Goal: Answer question/provide support: Share knowledge or assist other users

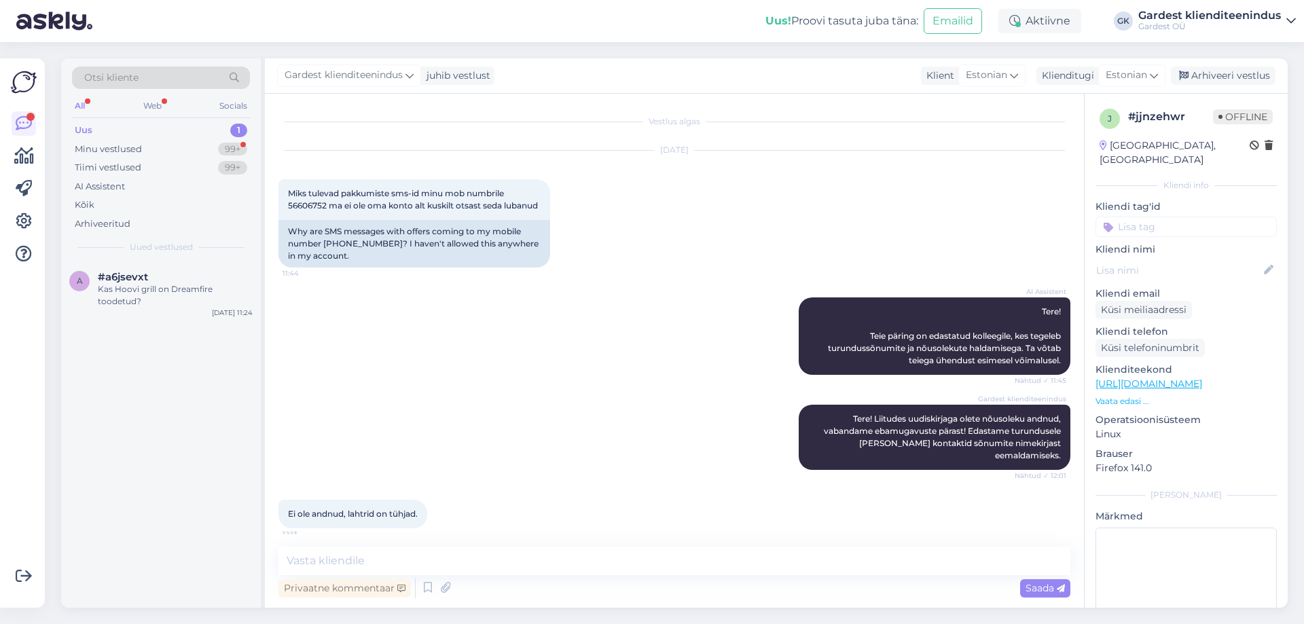
scroll to position [94, 0]
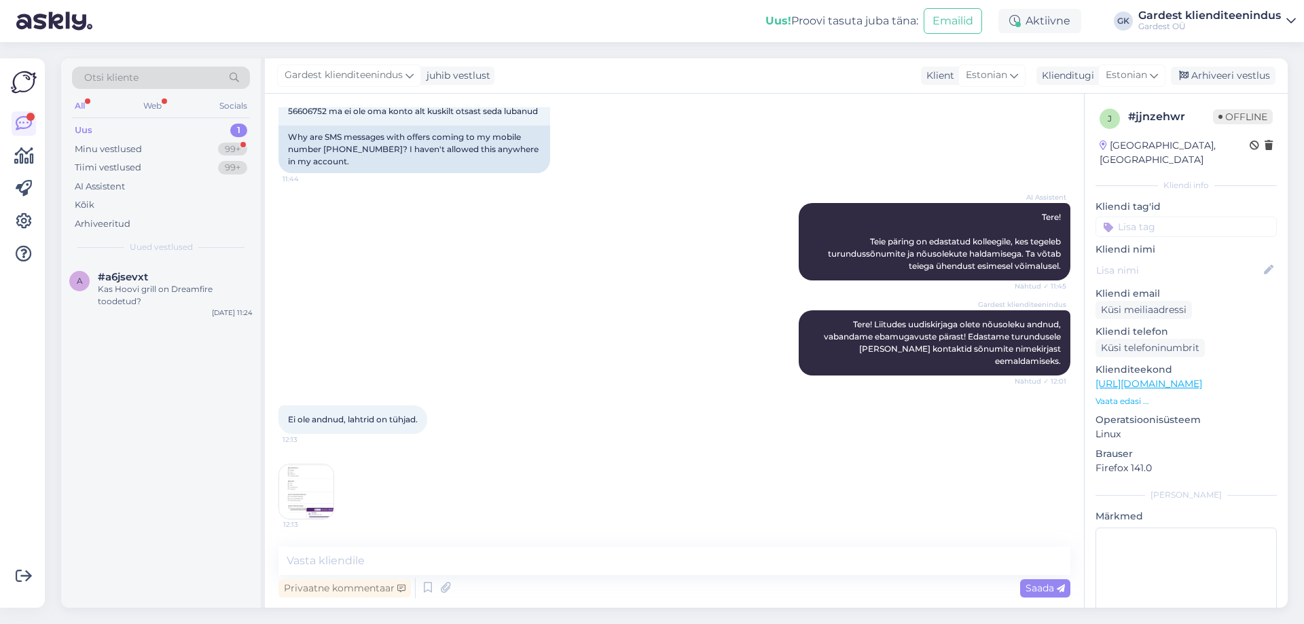
click at [327, 482] on img at bounding box center [306, 492] width 54 height 54
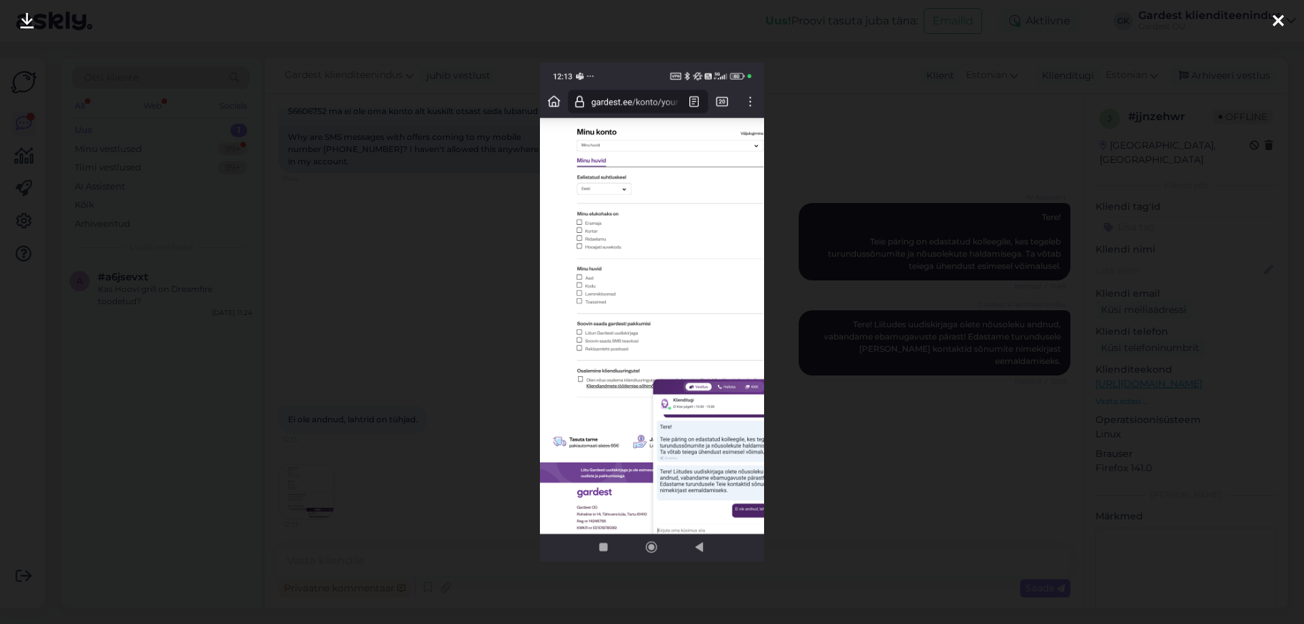
click at [883, 150] on div at bounding box center [652, 312] width 1304 height 624
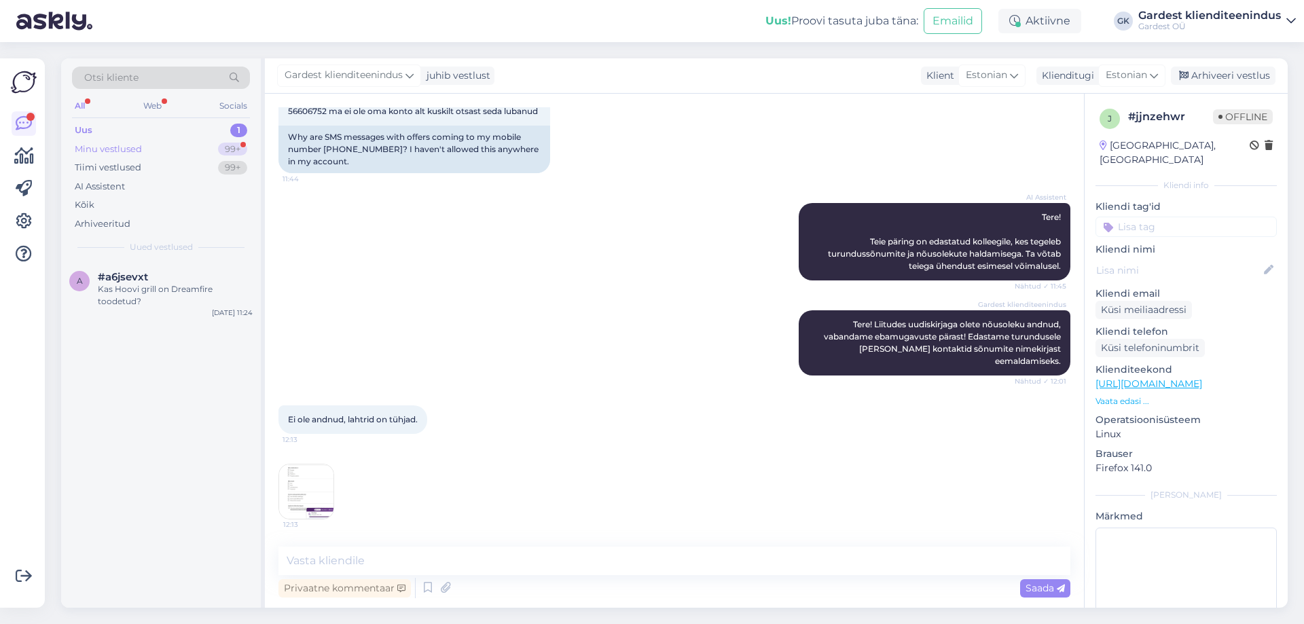
click at [121, 152] on div "Minu vestlused" at bounding box center [108, 150] width 67 height 14
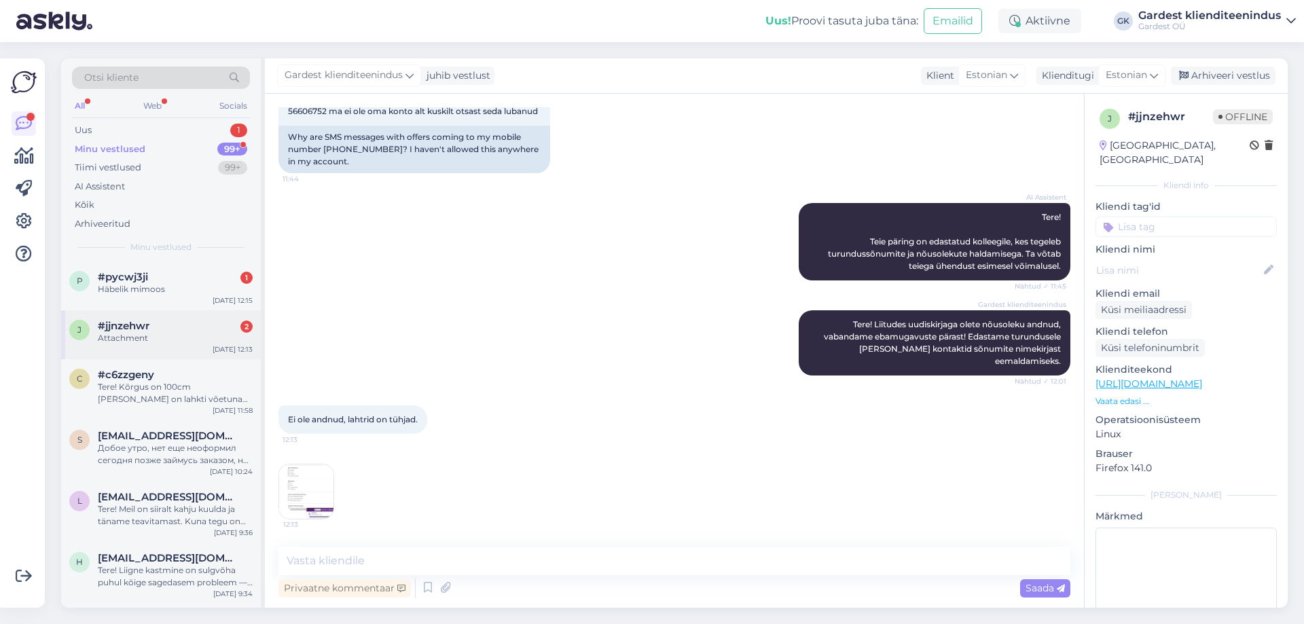
click at [107, 346] on div "j #jjnzehwr 2 Attachment [DATE] 12:13" at bounding box center [161, 334] width 200 height 49
click at [119, 273] on span "#pycwj3ji" at bounding box center [123, 277] width 50 height 12
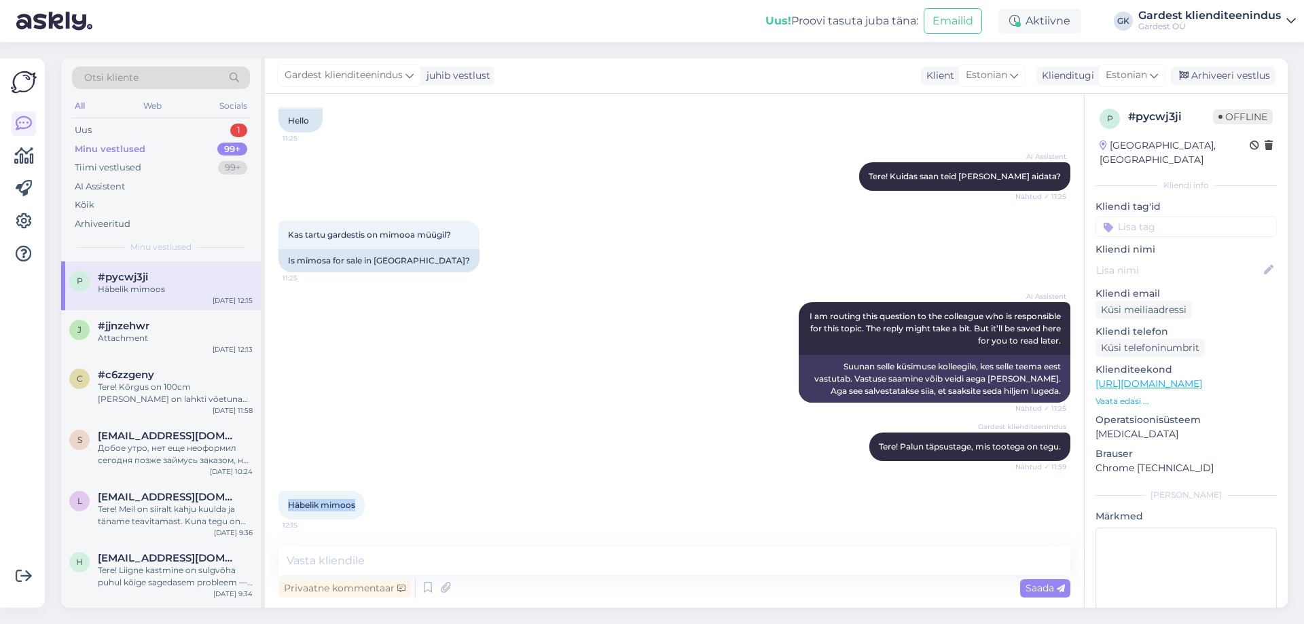
drag, startPoint x: 359, startPoint y: 504, endPoint x: 272, endPoint y: 504, distance: 86.3
click at [272, 504] on div "Vestlus algas [DATE] Tere 11:25 Hello AI Assistent Tere! Kuidas saan teid [PERS…" at bounding box center [674, 351] width 819 height 514
copy span "Häbelik mimoos"
click at [463, 558] on textarea at bounding box center [675, 561] width 792 height 29
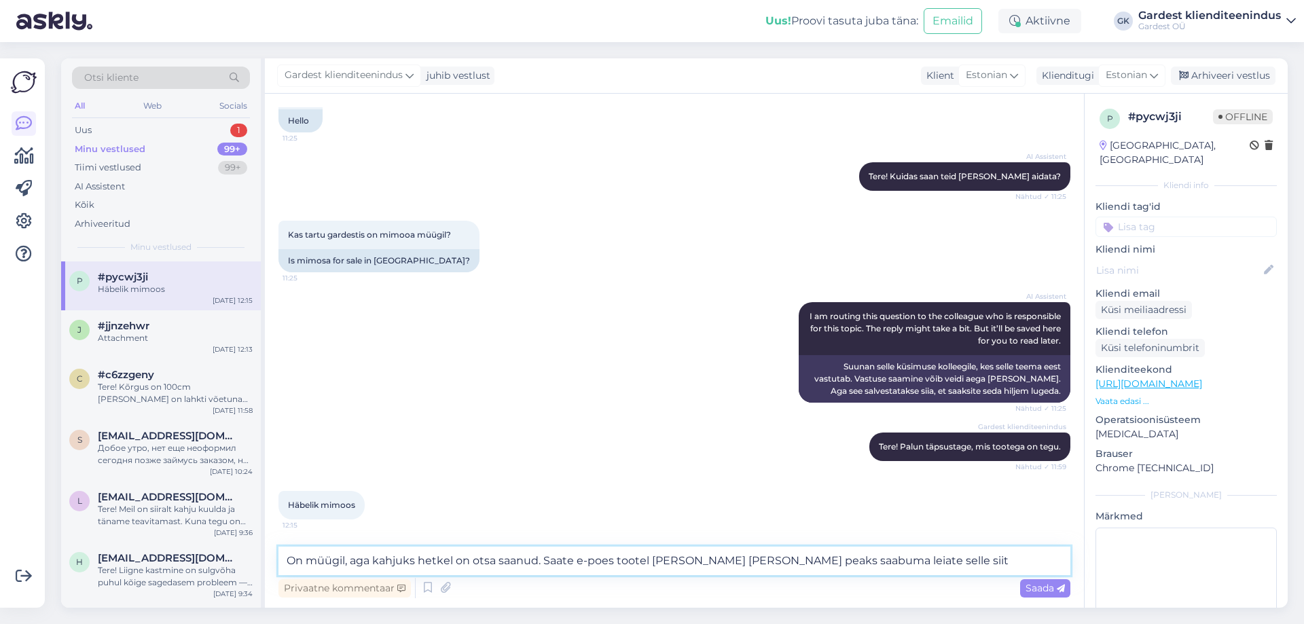
paste textarea "[URL][DOMAIN_NAME]"
type textarea "On müügil, aga kahjuks hetkel on otsa saanud. Saate e-poes tootel [PERSON_NAME]…"
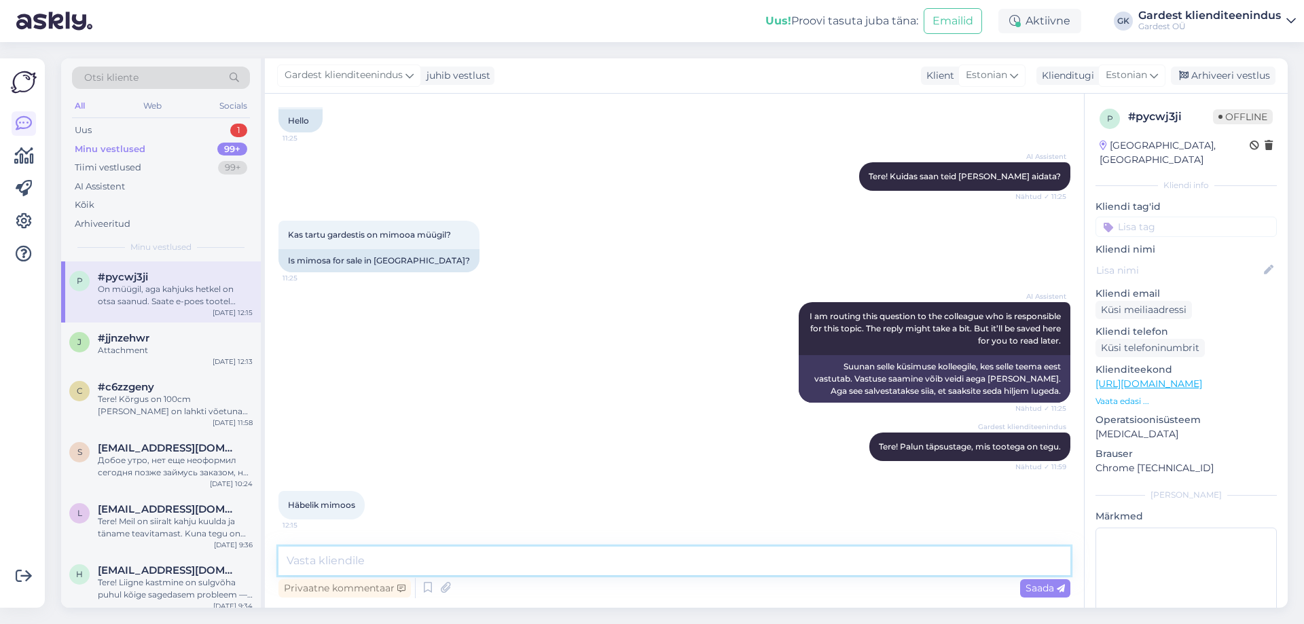
scroll to position [181, 0]
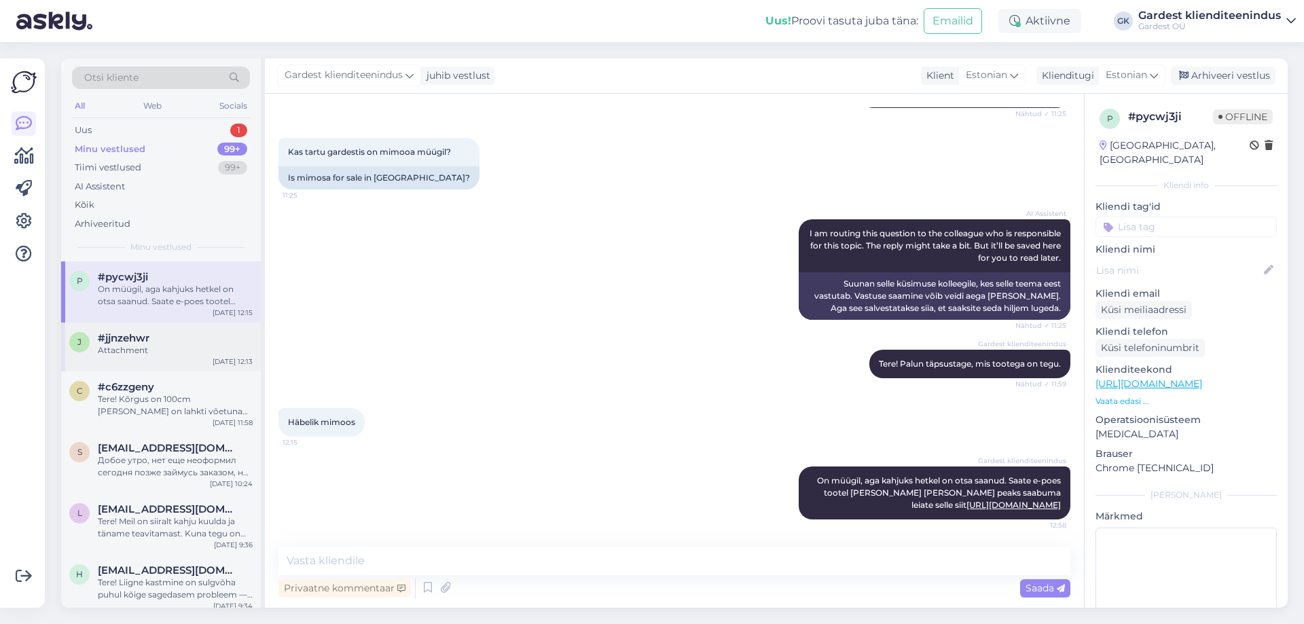
click at [129, 347] on div "Attachment" at bounding box center [175, 350] width 155 height 12
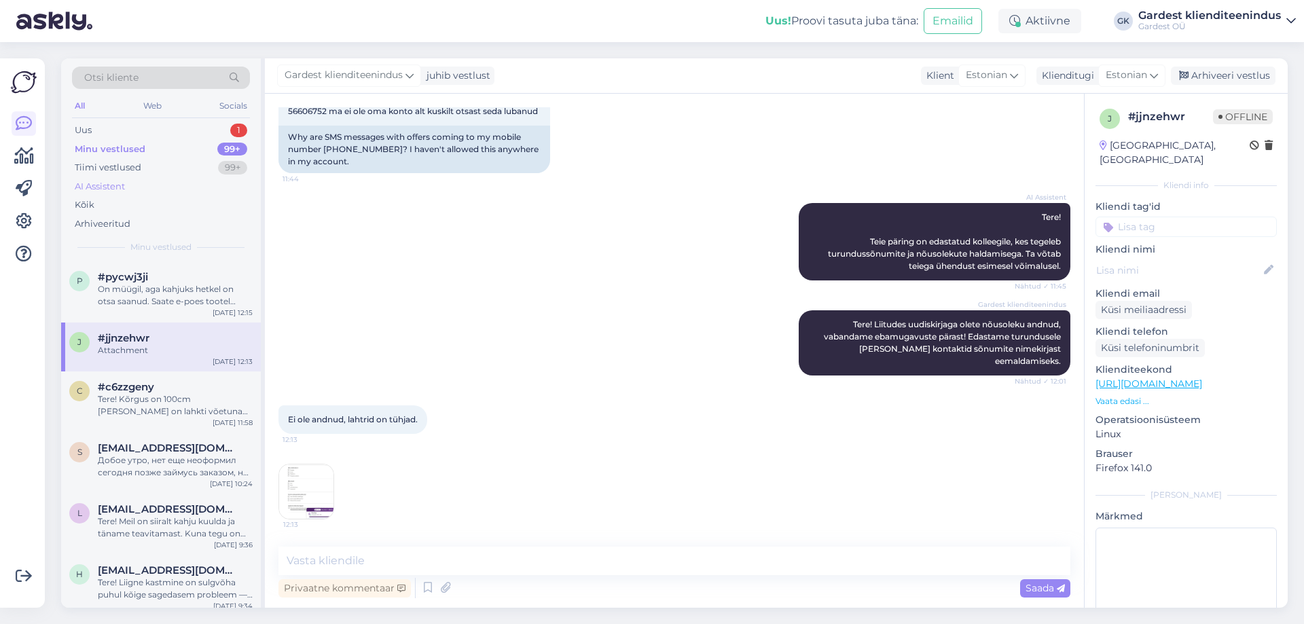
click at [120, 180] on div "AI Assistent" at bounding box center [100, 187] width 50 height 14
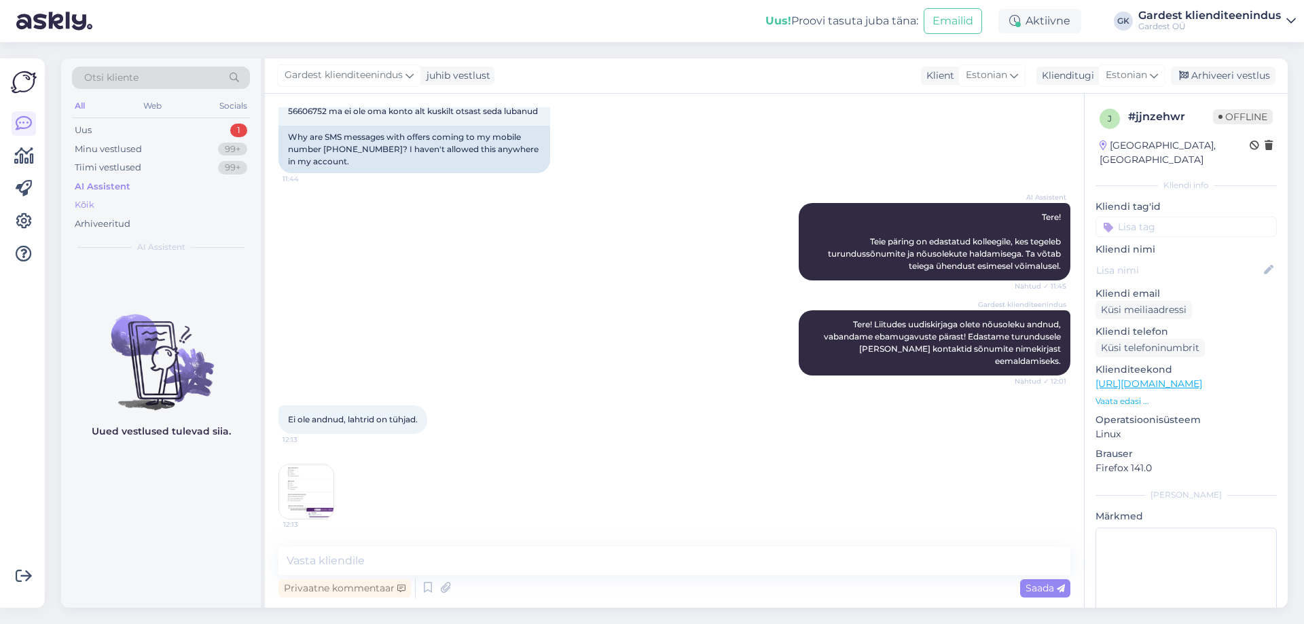
click at [94, 201] on div "Kõik" at bounding box center [85, 205] width 20 height 14
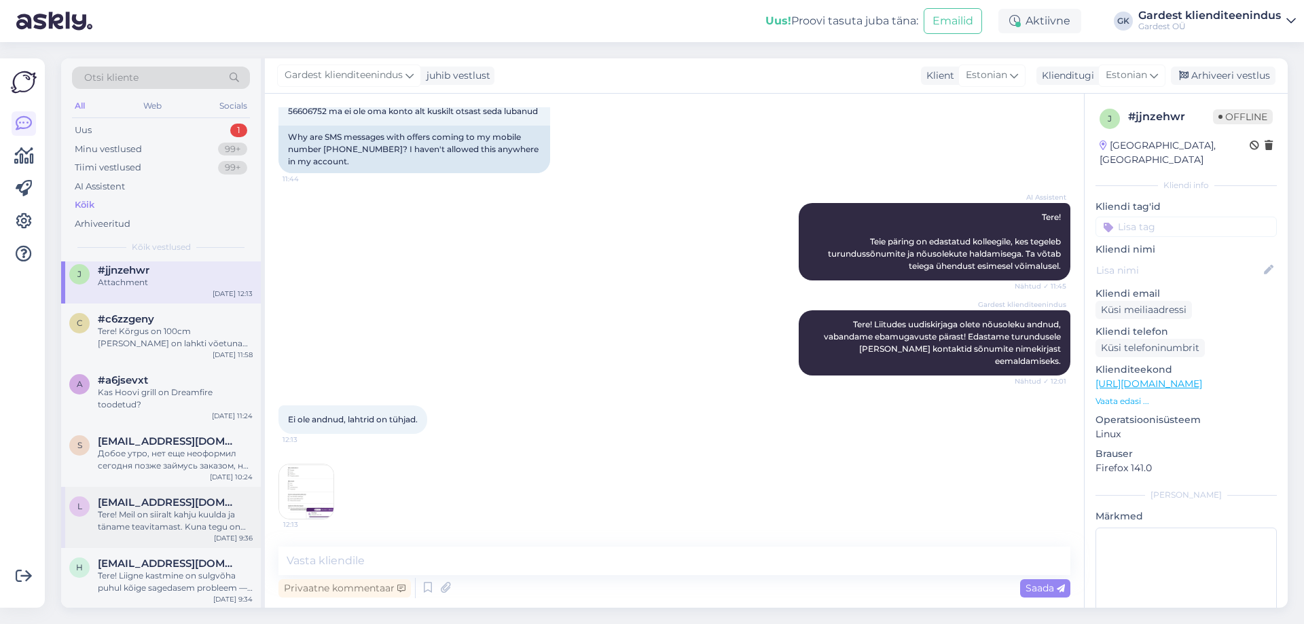
scroll to position [0, 0]
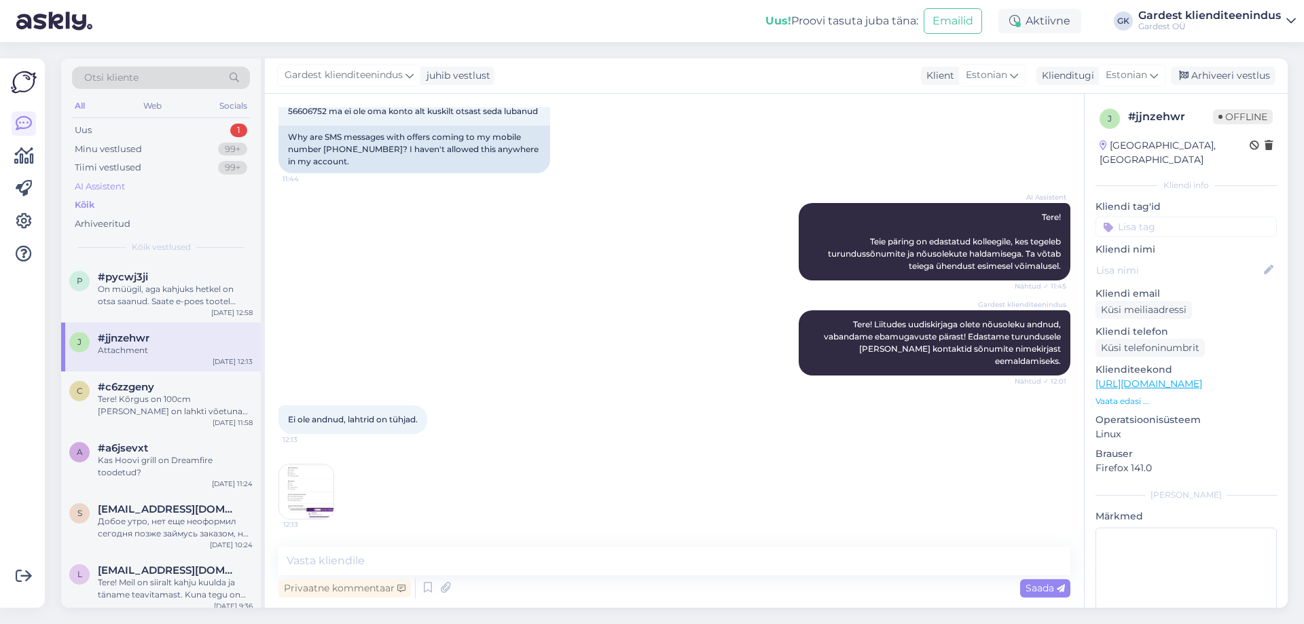
click at [105, 187] on div "AI Assistent" at bounding box center [100, 187] width 50 height 14
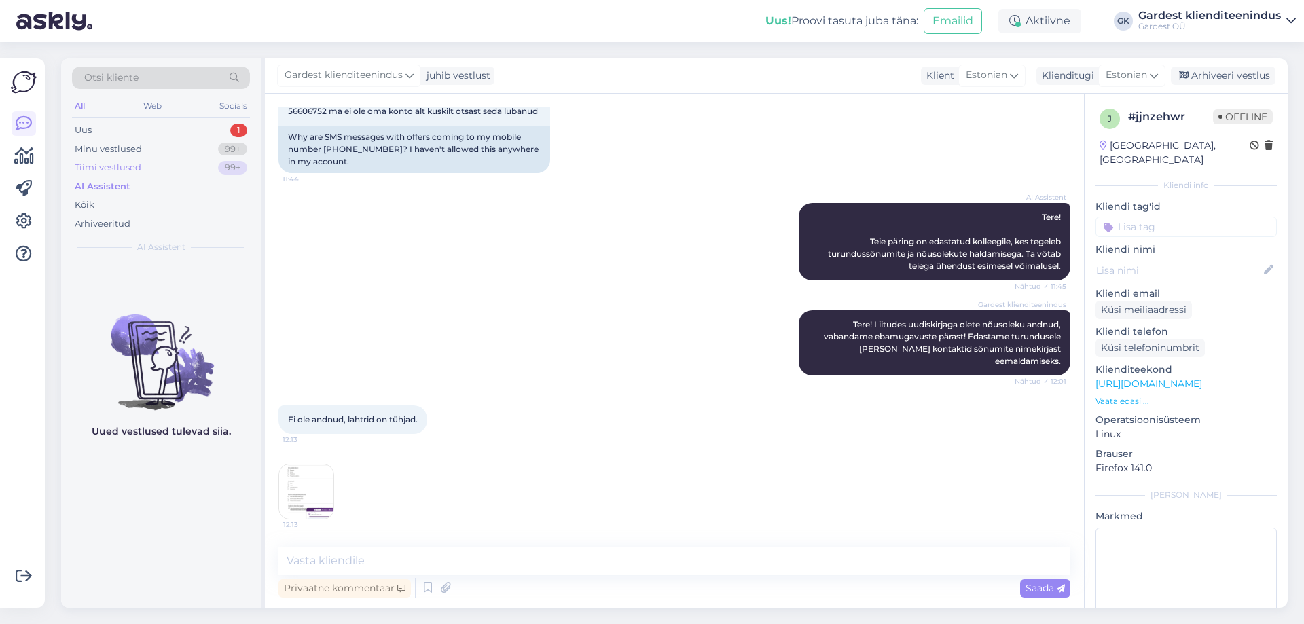
click at [105, 165] on div "Tiimi vestlused" at bounding box center [108, 168] width 67 height 14
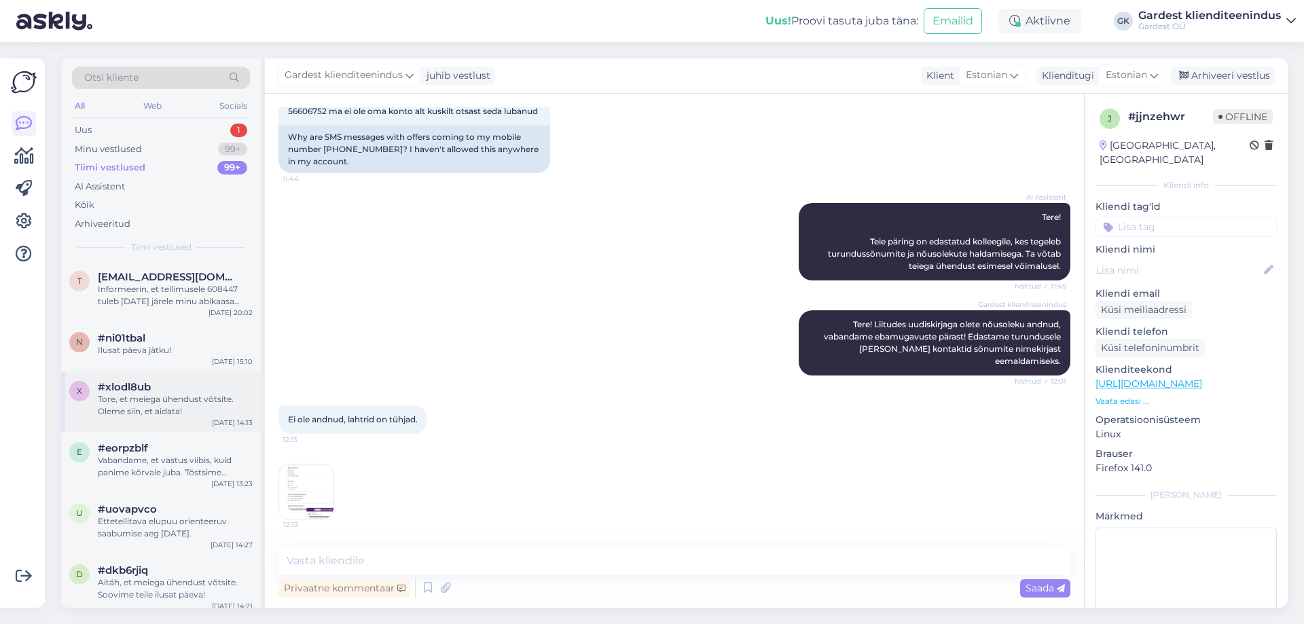
click at [166, 412] on div "Tore, et meiega ühendust võtsite. Oleme siin, et aidata!" at bounding box center [175, 405] width 155 height 24
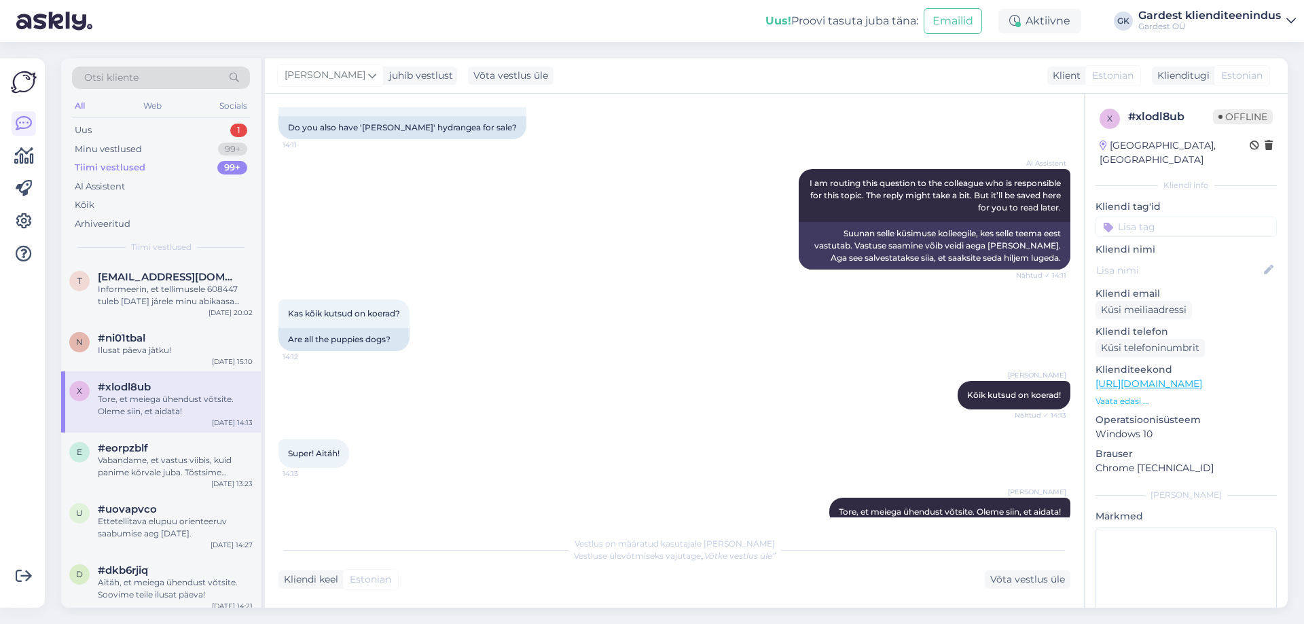
scroll to position [408, 0]
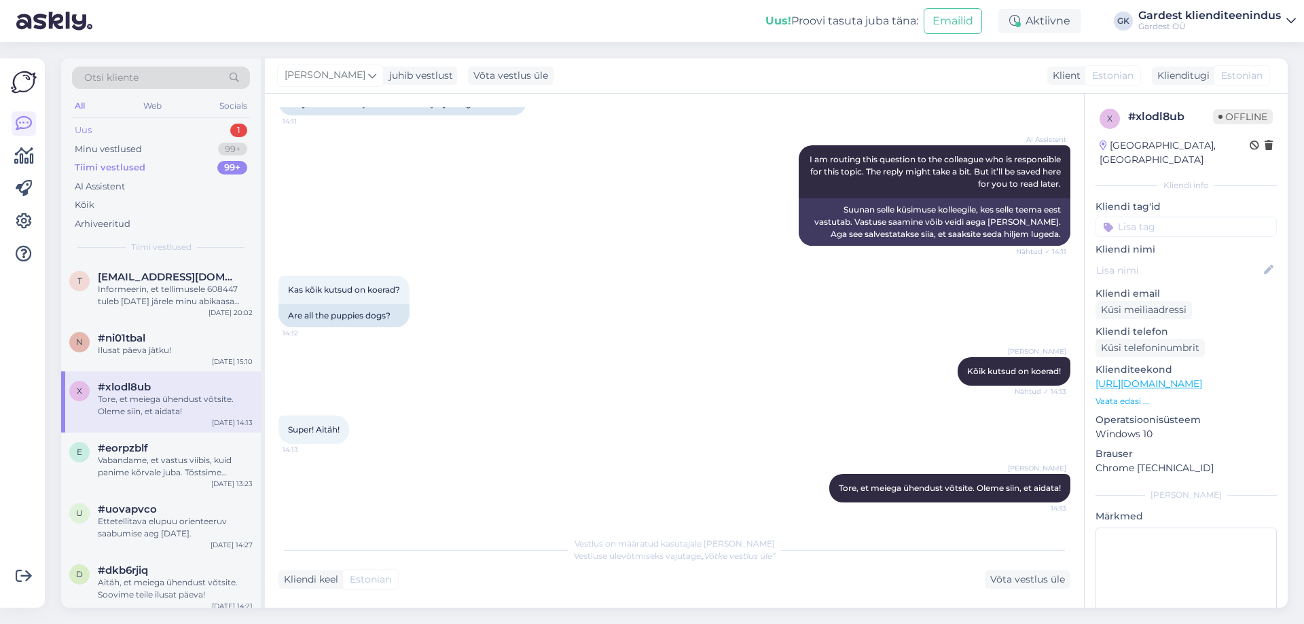
click at [93, 124] on div "Uus 1" at bounding box center [161, 130] width 178 height 19
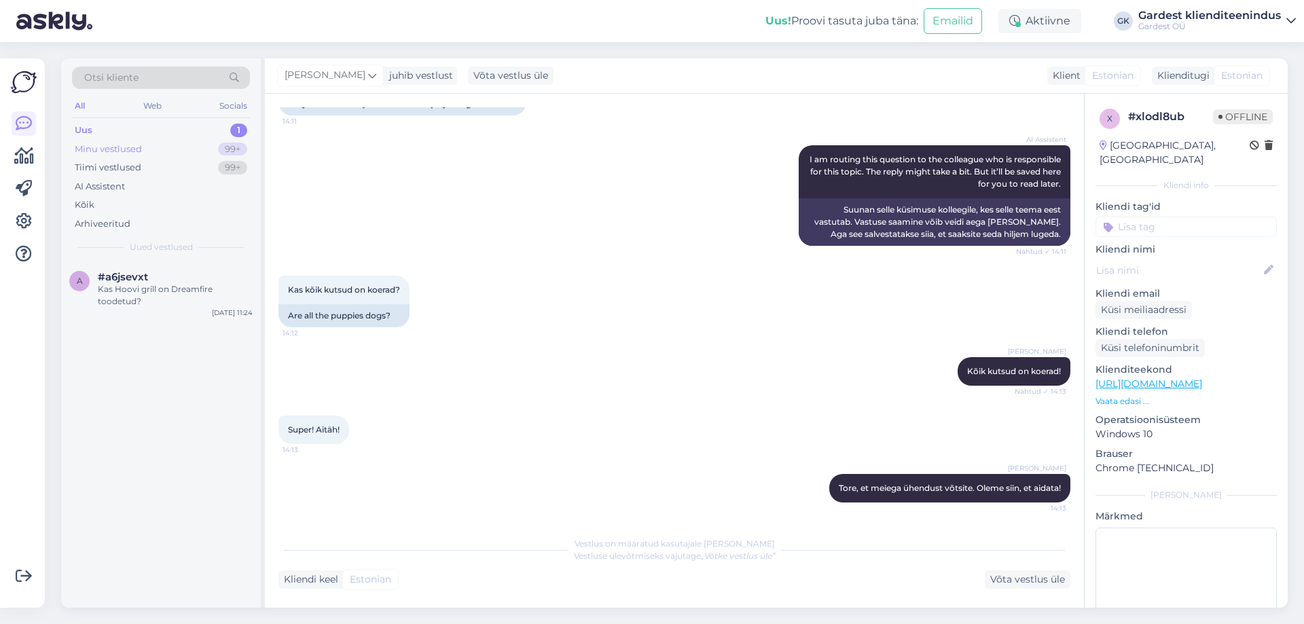
click at [109, 147] on div "Minu vestlused" at bounding box center [108, 150] width 67 height 14
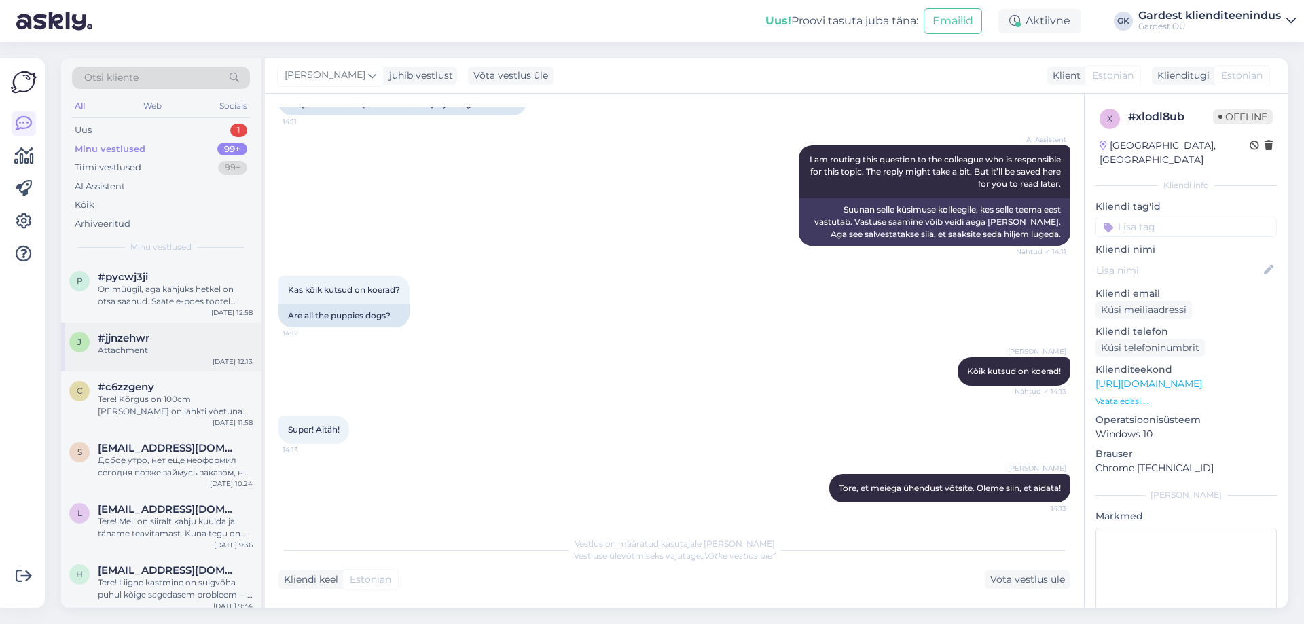
click at [143, 349] on div "Attachment" at bounding box center [175, 350] width 155 height 12
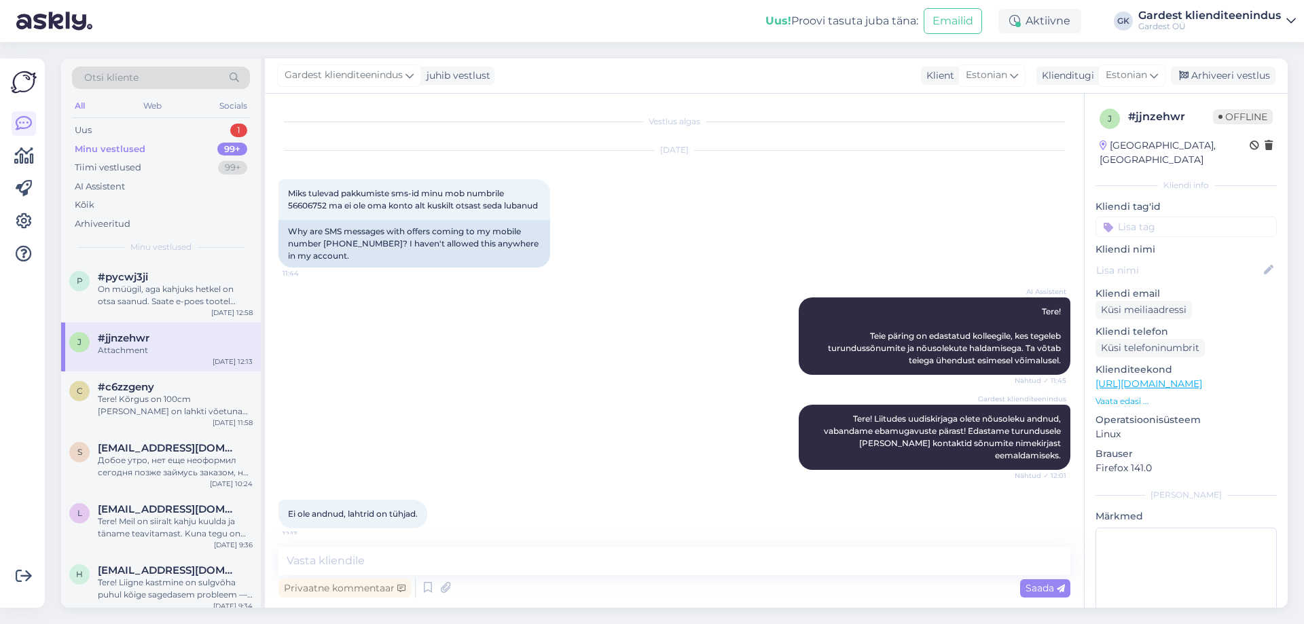
scroll to position [94, 0]
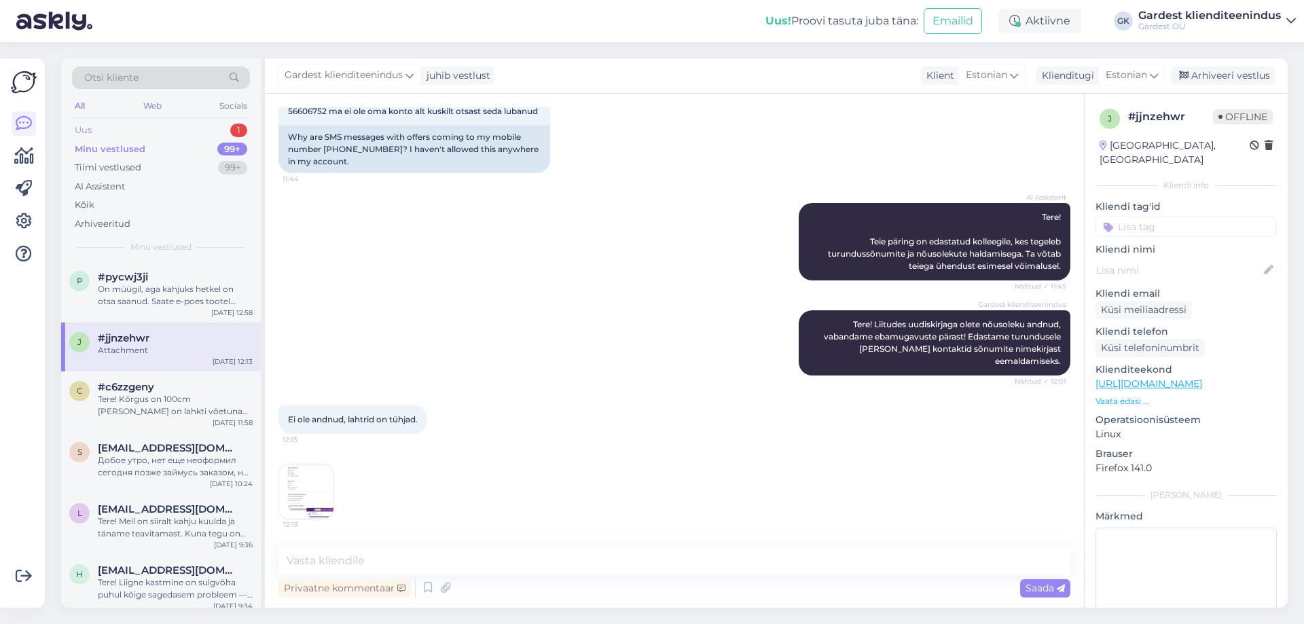
click at [115, 130] on div "Uus 1" at bounding box center [161, 130] width 178 height 19
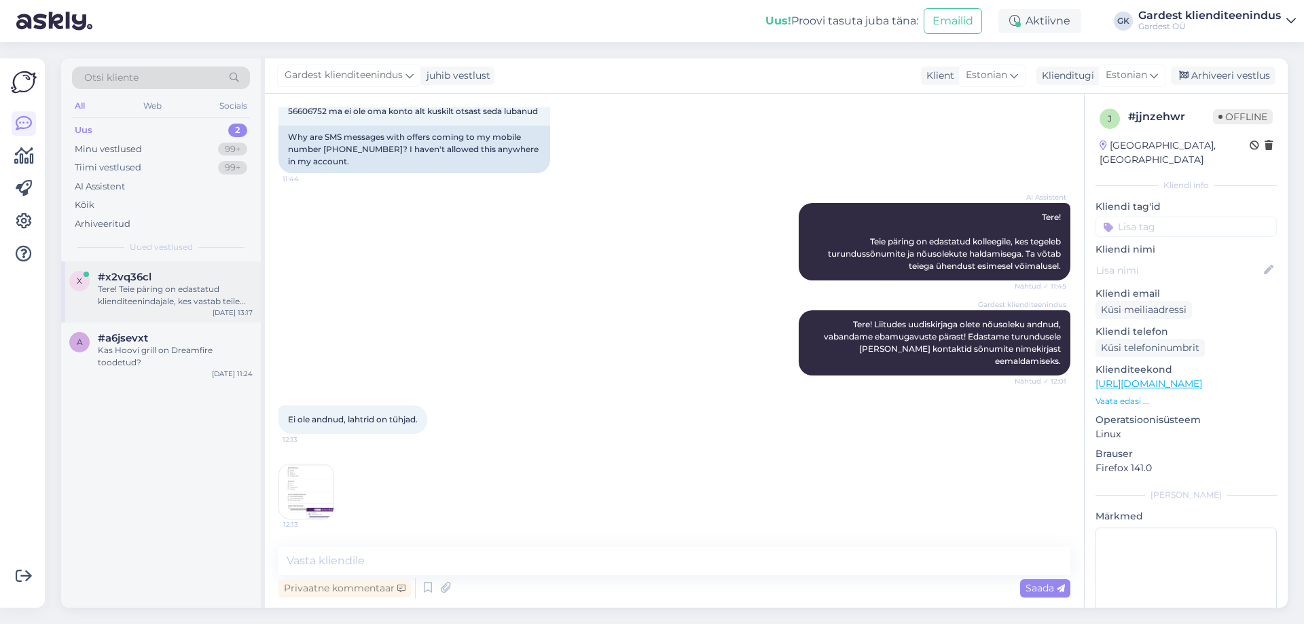
click at [159, 298] on div "Tere! Teie päring on edastatud klienditeenindajale, kes vastab teile esimesel v…" at bounding box center [175, 295] width 155 height 24
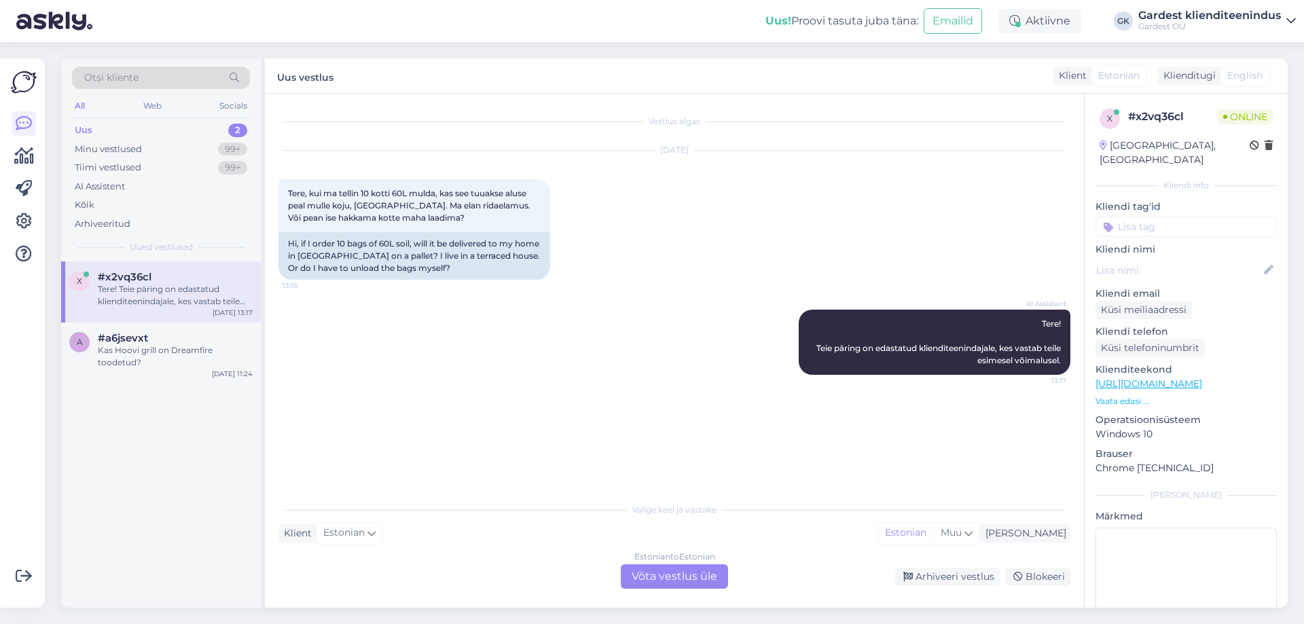
click at [673, 580] on div "Estonian to Estonian Võta vestlus üle" at bounding box center [674, 577] width 107 height 24
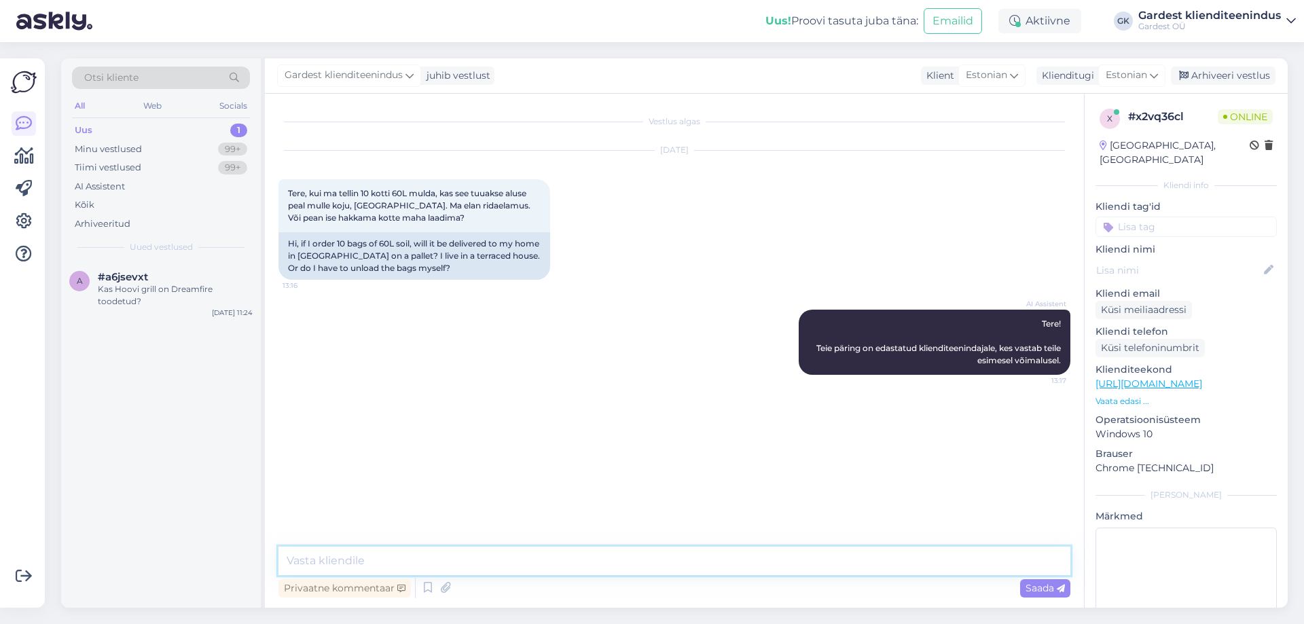
click at [586, 569] on textarea at bounding box center [675, 561] width 792 height 29
type textarea "Tere! [PERSON_NAME] toob [PERSON_NAME] alusega kuna tegu on suurekaalulise tell…"
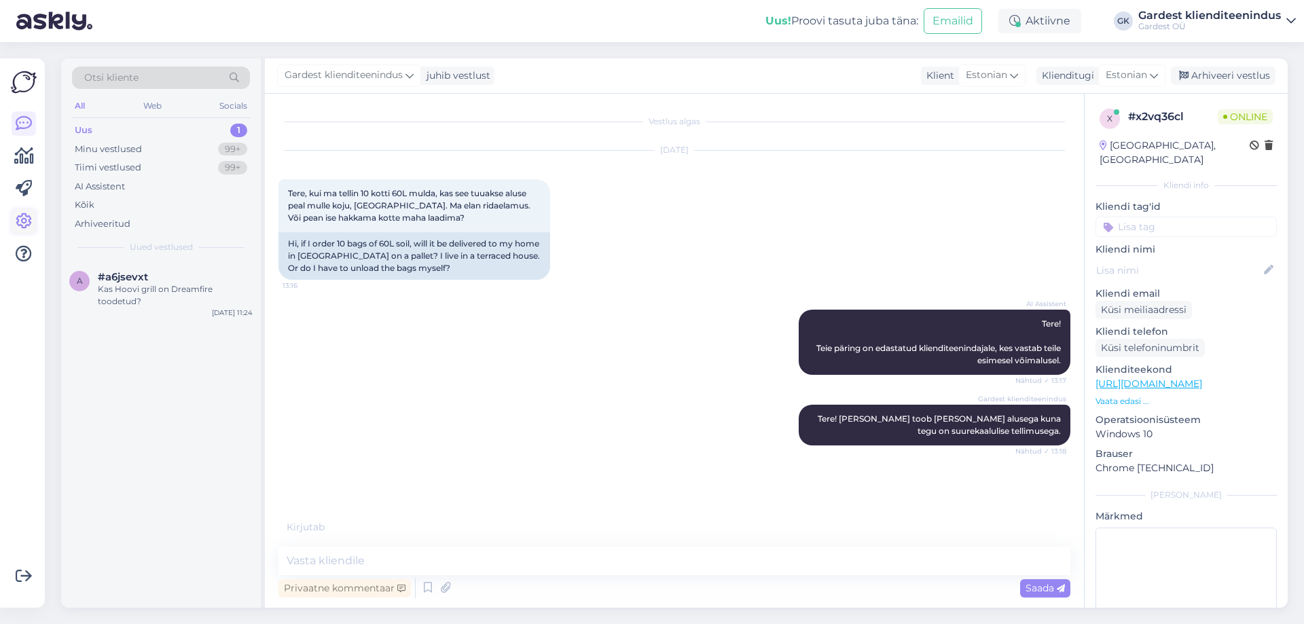
click at [22, 223] on icon at bounding box center [24, 221] width 16 height 16
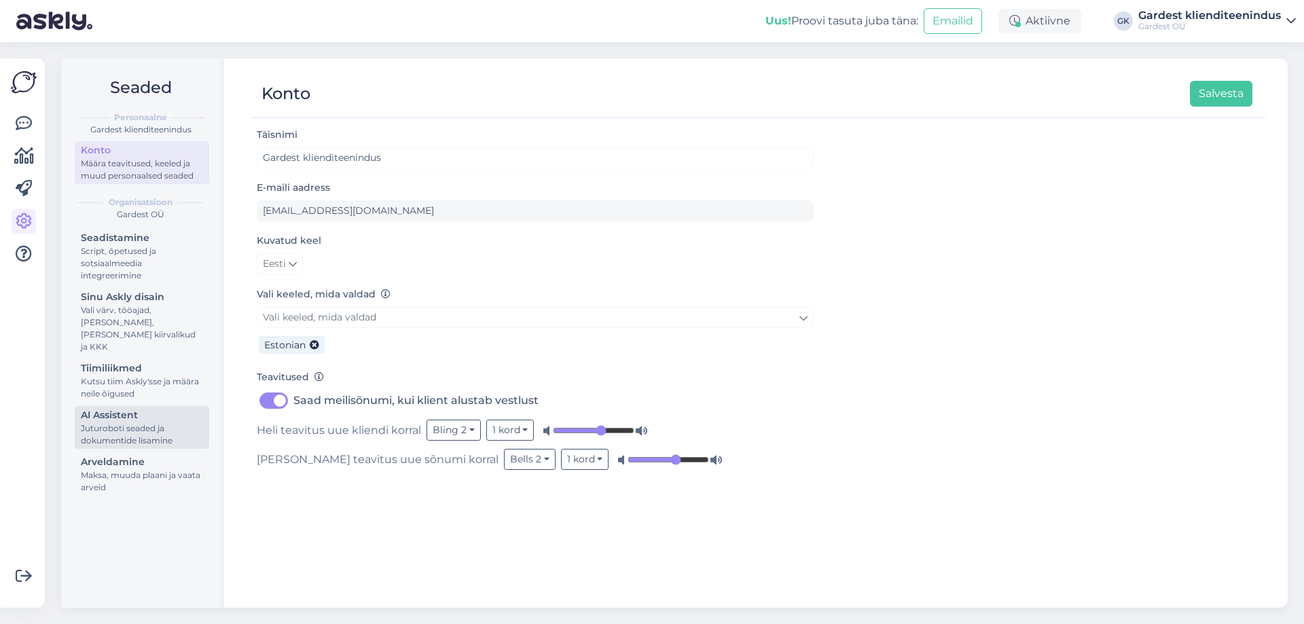
click at [144, 406] on link "AI Assistent [PERSON_NAME] seaded ja dokumentide lisamine" at bounding box center [142, 427] width 135 height 43
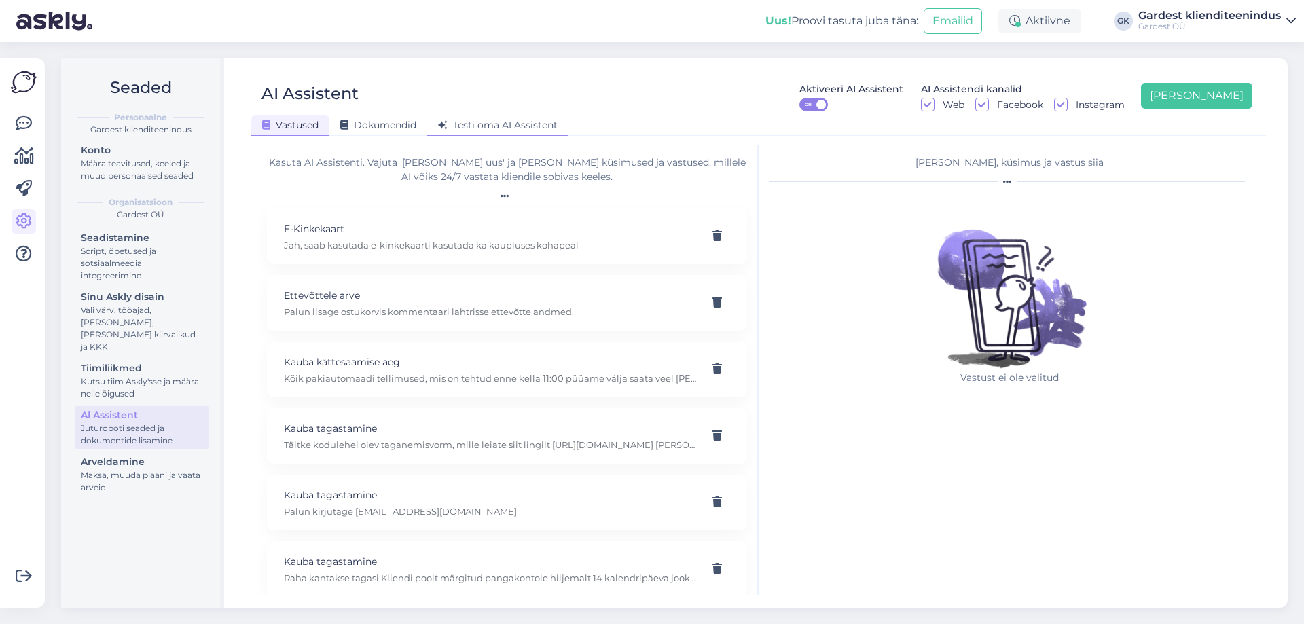
click at [527, 130] on span "Testi oma AI Assistent" at bounding box center [498, 125] width 120 height 12
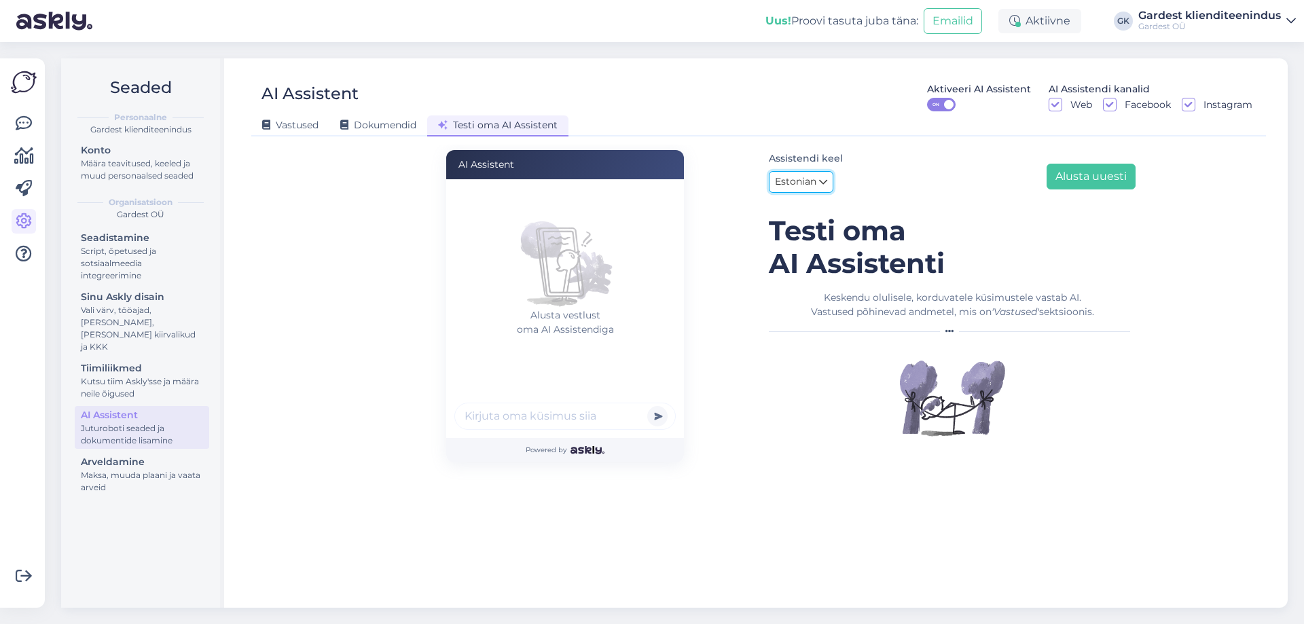
click at [824, 179] on icon at bounding box center [823, 182] width 8 height 15
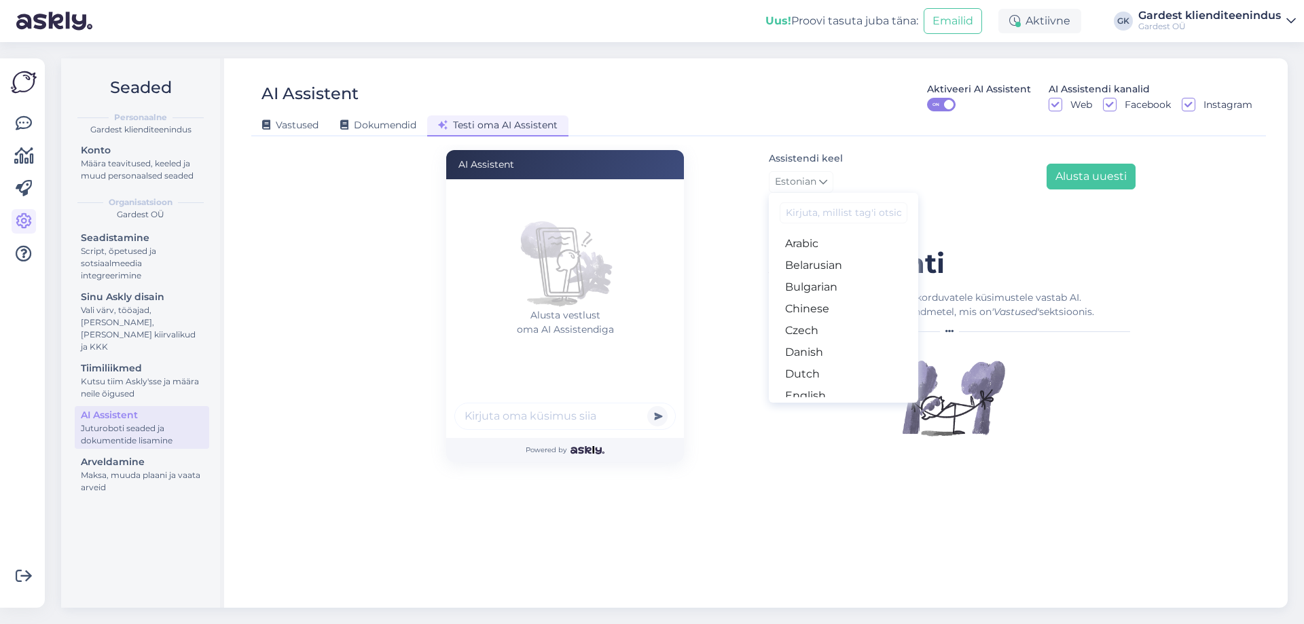
click at [866, 171] on div "Assistendi keel Estonian Arabic Belarusian Bulgarian Chinese Czech Danish Dutch…" at bounding box center [952, 174] width 367 height 48
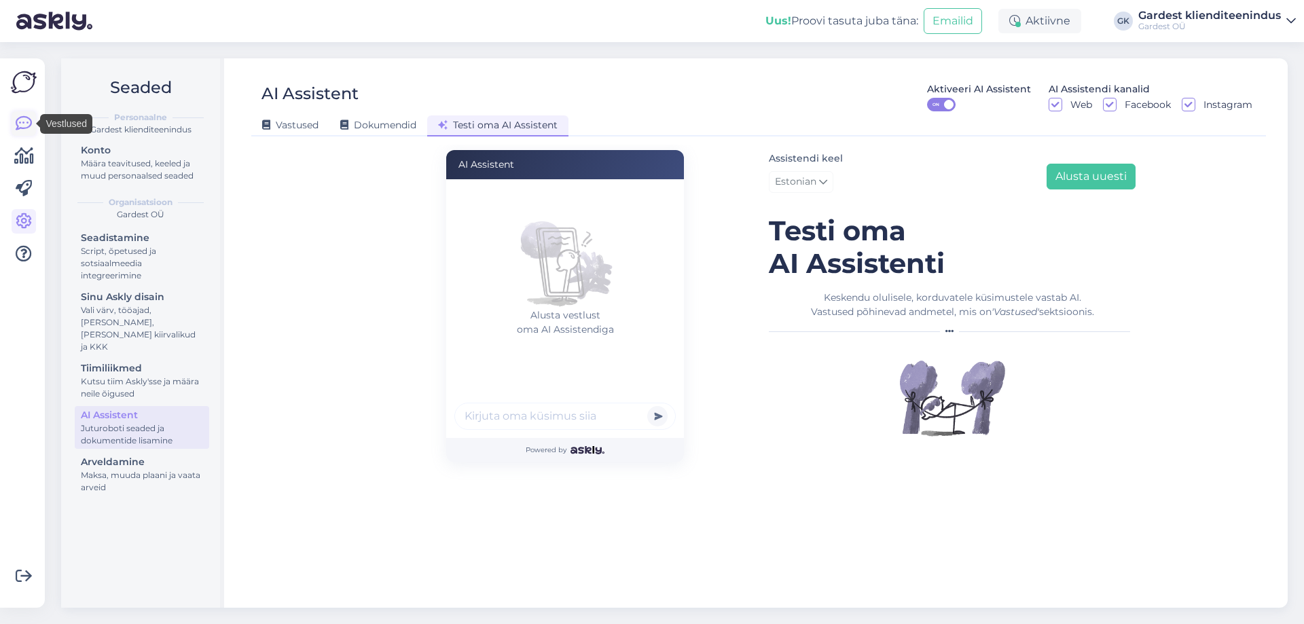
click at [24, 126] on icon at bounding box center [24, 123] width 16 height 16
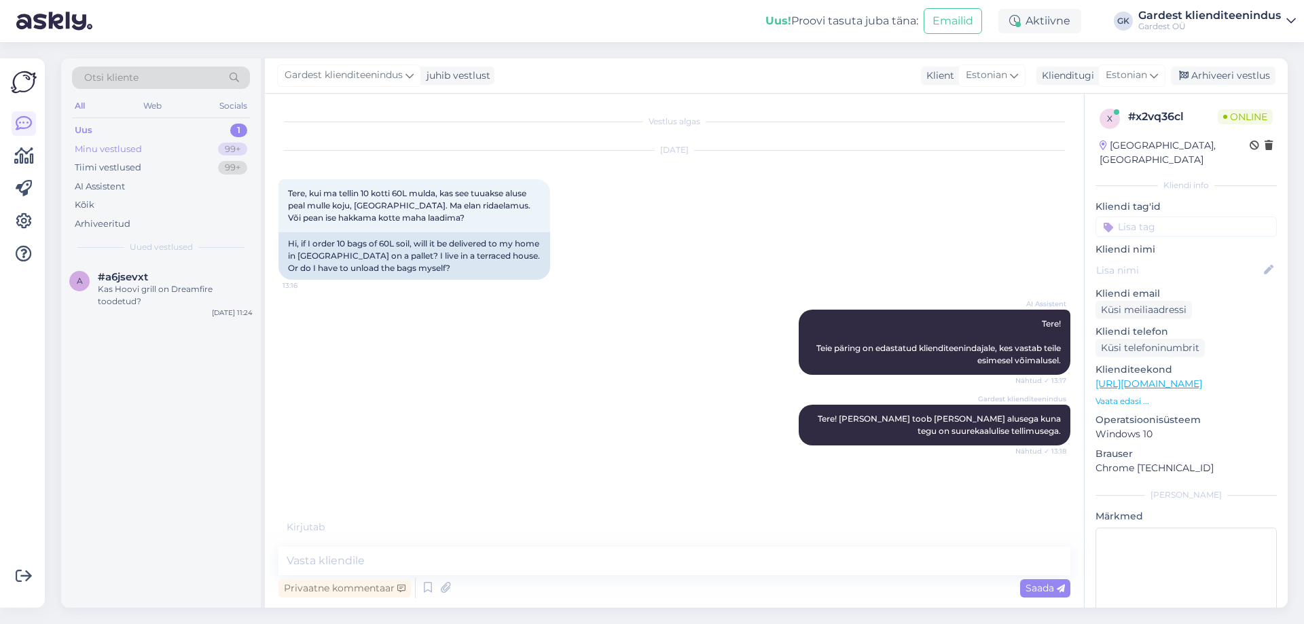
click at [86, 150] on div "Minu vestlused" at bounding box center [108, 150] width 67 height 14
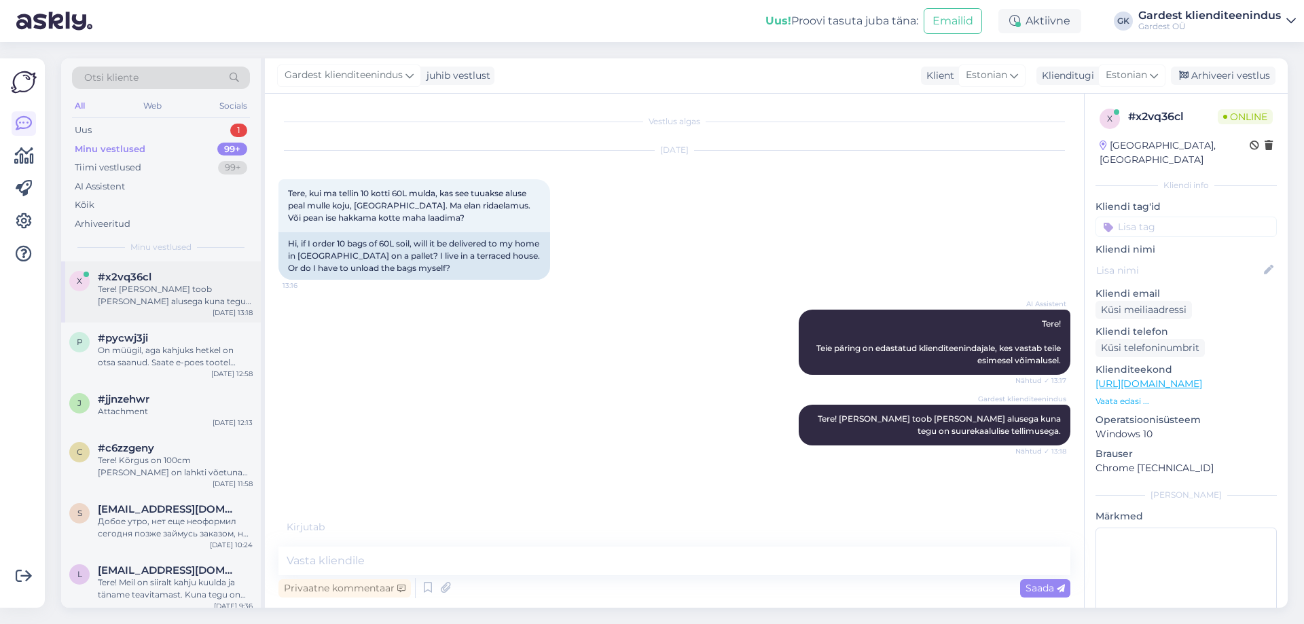
click at [163, 289] on div "Tere! [PERSON_NAME] toob [PERSON_NAME] alusega kuna tegu on suurekaalulise tell…" at bounding box center [175, 295] width 155 height 24
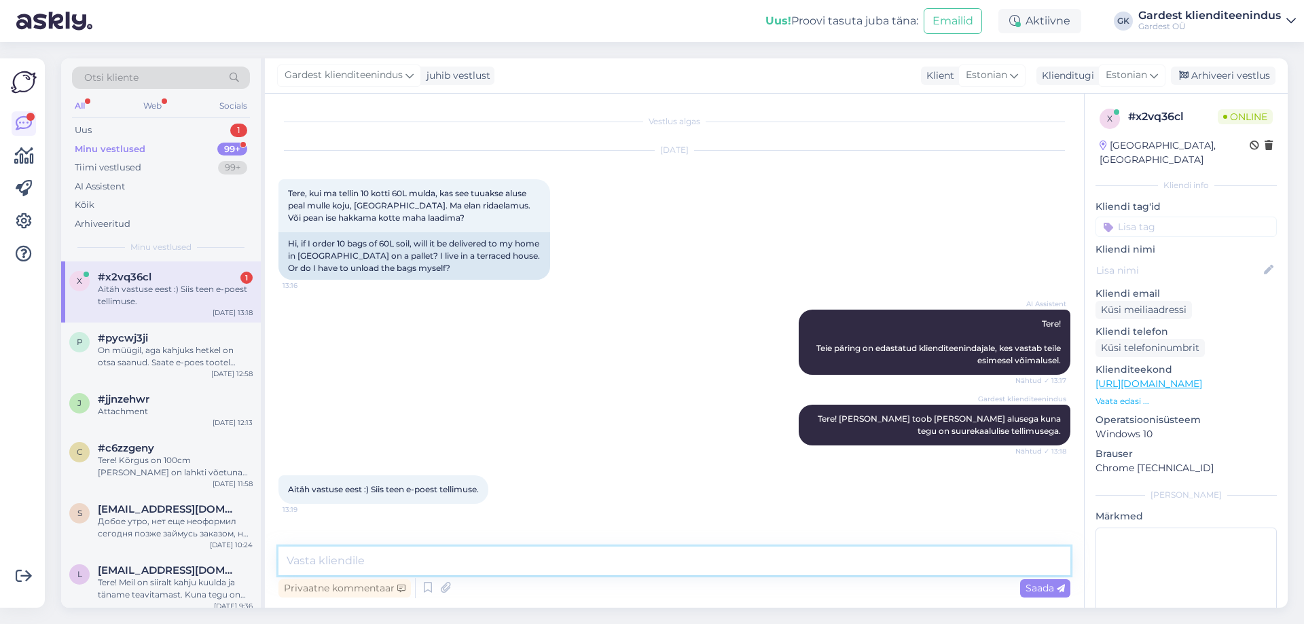
click at [412, 562] on textarea at bounding box center [675, 561] width 792 height 29
type textarea "Teeme nii, jääme ootama!"
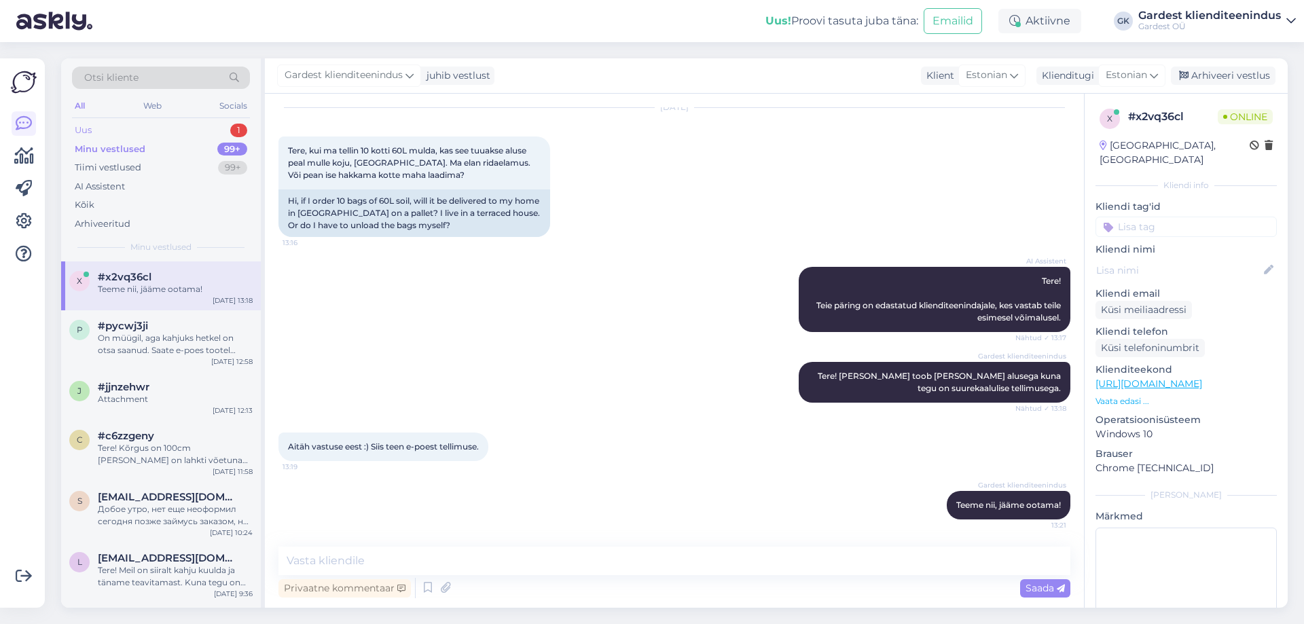
click at [75, 129] on div "Uus" at bounding box center [83, 131] width 17 height 14
